Goal: Find contact information: Find contact information

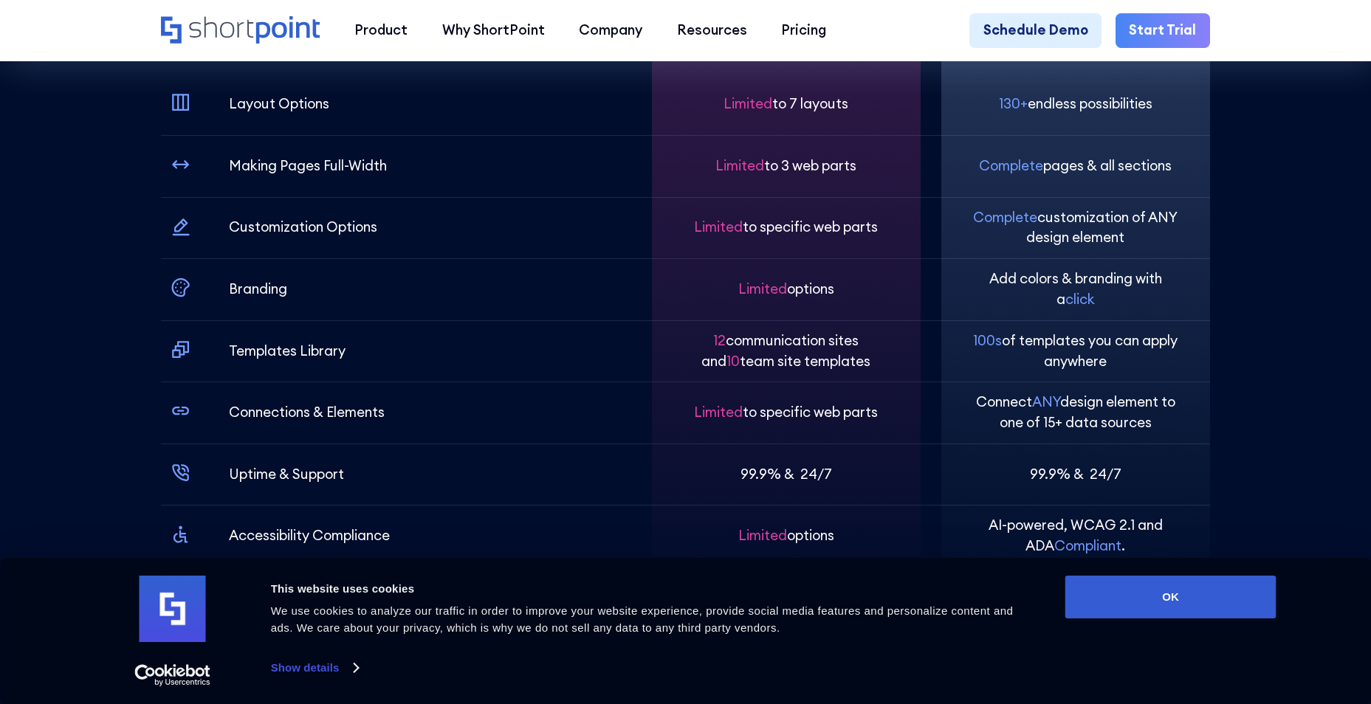
scroll to position [5048, 0]
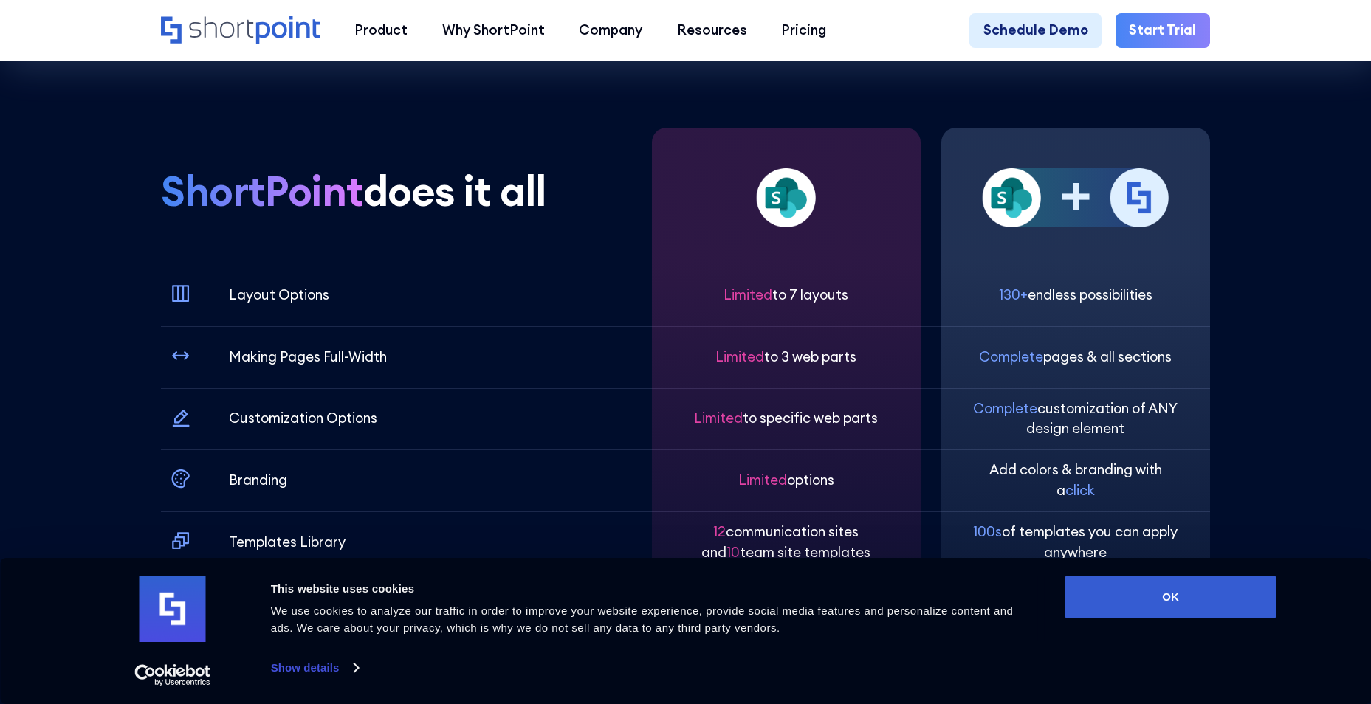
click at [238, 28] on icon "Home" at bounding box center [240, 29] width 159 height 27
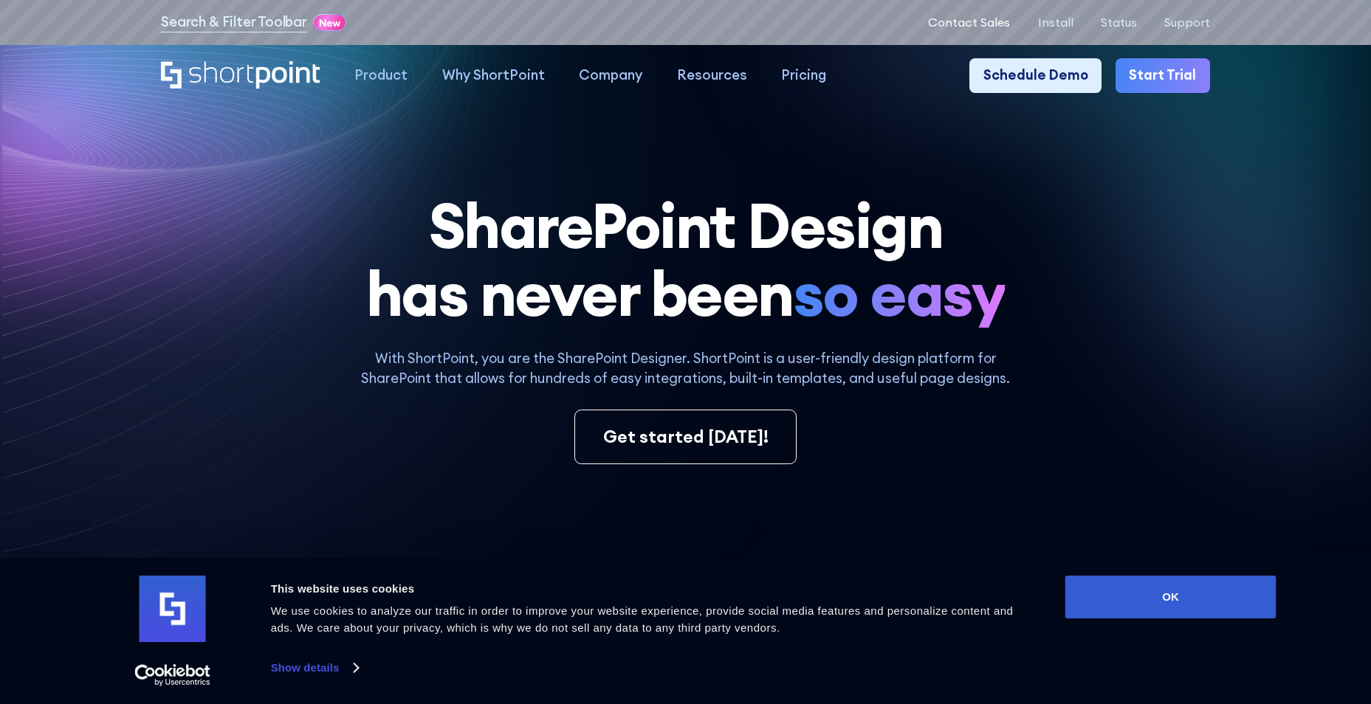
click at [961, 19] on p "Contact Sales" at bounding box center [969, 23] width 82 height 14
